Goal: Navigation & Orientation: Find specific page/section

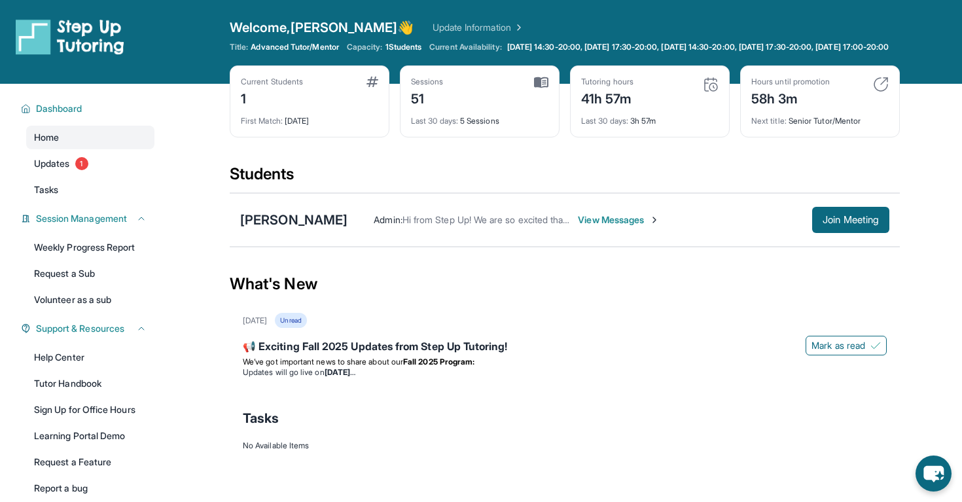
click at [523, 298] on div "What's New" at bounding box center [565, 284] width 670 height 58
click at [217, 174] on main "Current Students 1 First Match : [DATE] Sessions 51 Last 30 days : 5 Sessions T…" at bounding box center [565, 290] width 795 height 412
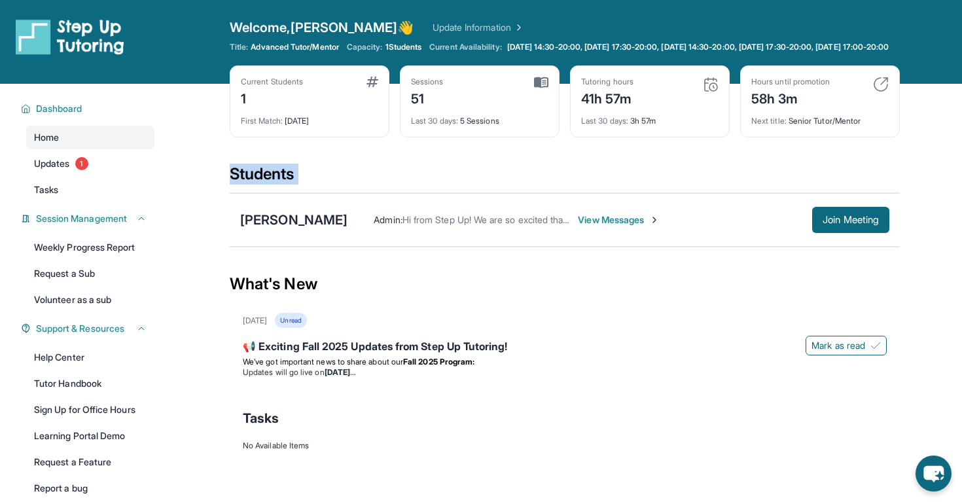
click at [217, 174] on main "Current Students 1 First Match : [DATE] Sessions 51 Last 30 days : 5 Sessions T…" at bounding box center [565, 290] width 795 height 412
click at [271, 183] on div "Students" at bounding box center [565, 178] width 670 height 29
click at [300, 298] on div "What's New" at bounding box center [565, 284] width 670 height 58
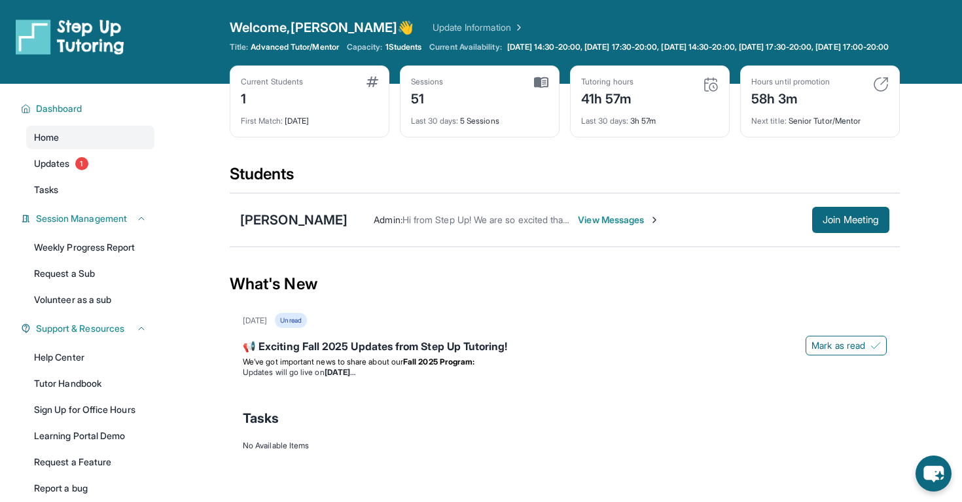
click at [300, 298] on div "What's New" at bounding box center [565, 284] width 670 height 58
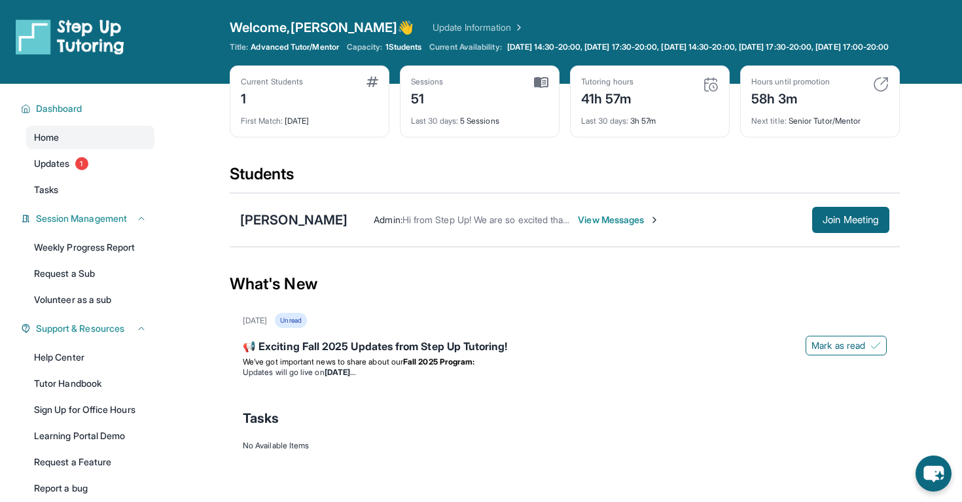
click at [300, 298] on div "What's New" at bounding box center [565, 284] width 670 height 58
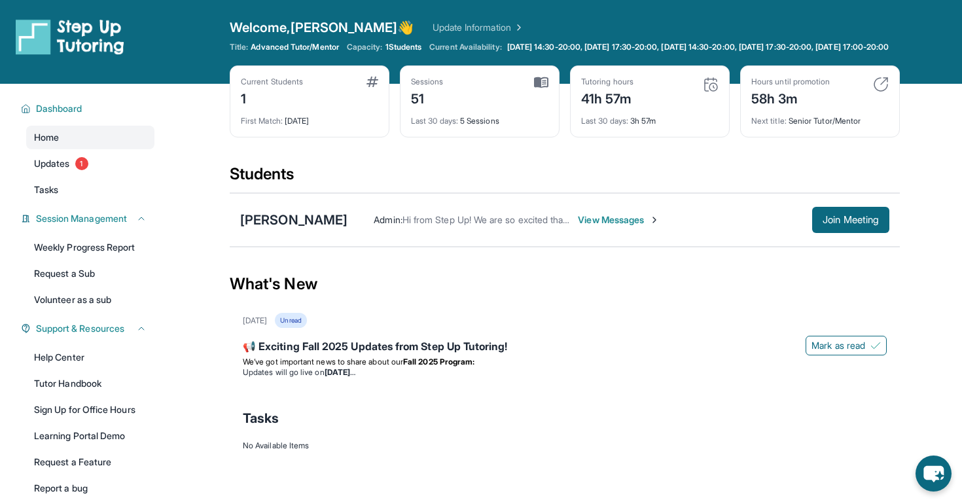
click at [243, 284] on div "What's New" at bounding box center [565, 284] width 670 height 58
click at [864, 224] on span "Join Meeting" at bounding box center [851, 220] width 56 height 8
